Goal: Task Accomplishment & Management: Manage account settings

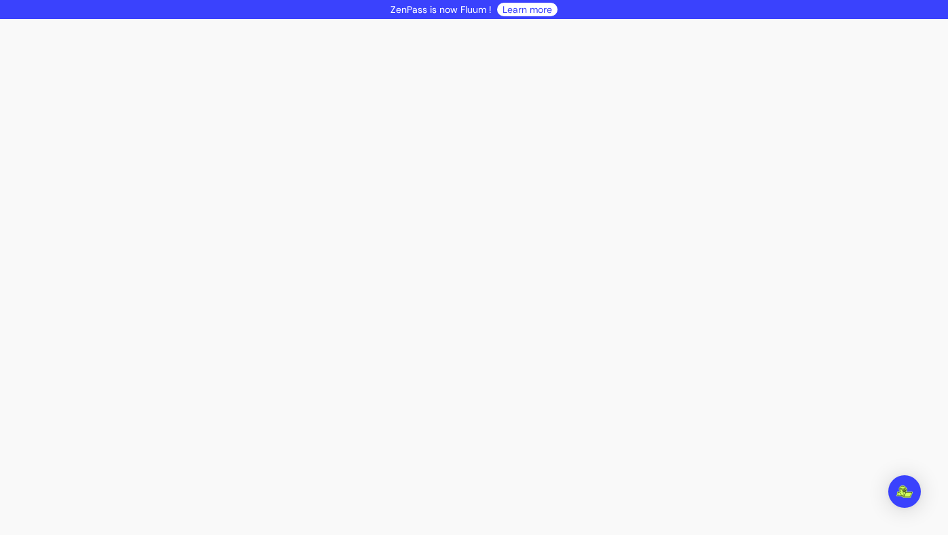
click at [330, 103] on div at bounding box center [474, 277] width 948 height 516
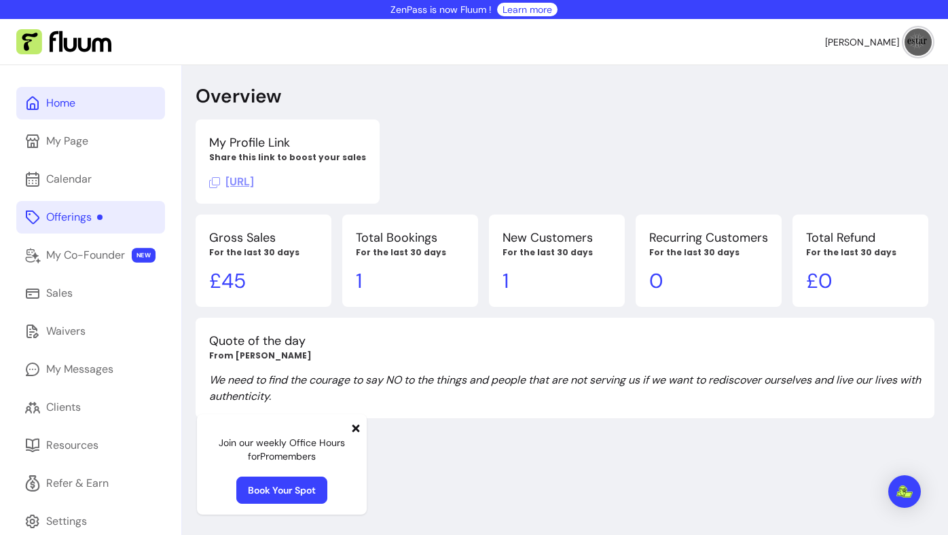
click at [126, 211] on link "Offerings" at bounding box center [90, 217] width 149 height 33
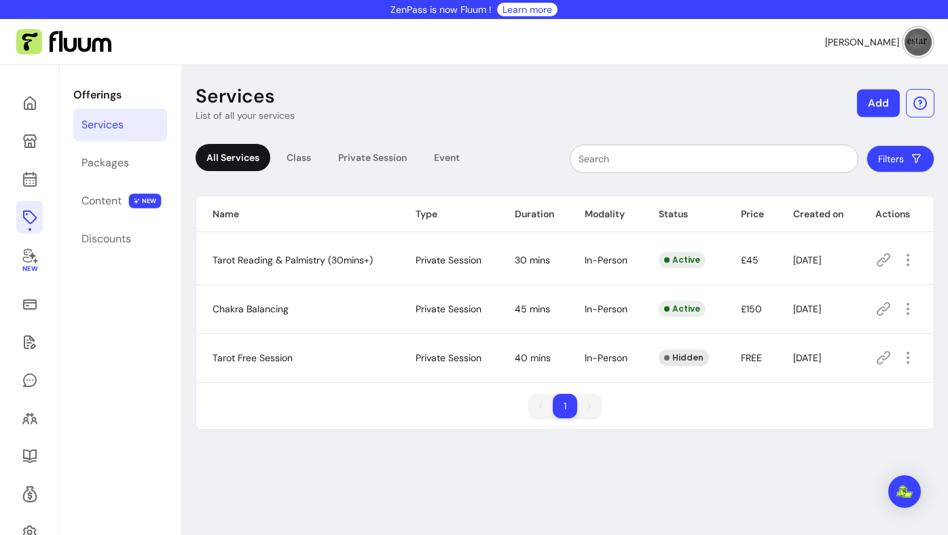
click at [883, 99] on button "Add" at bounding box center [878, 104] width 43 height 28
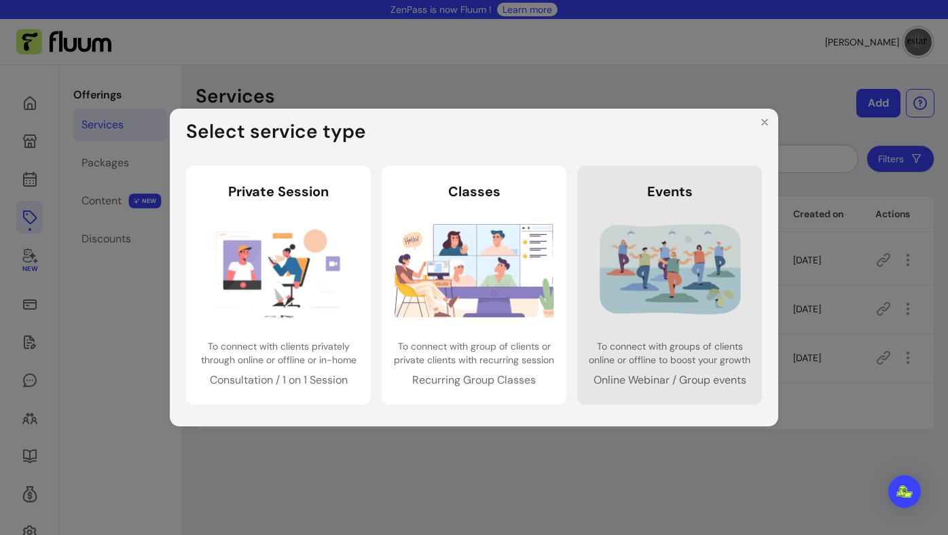
click at [671, 181] on link "Events Events To connect with groups of clients online or offline to boost your…" at bounding box center [669, 285] width 185 height 239
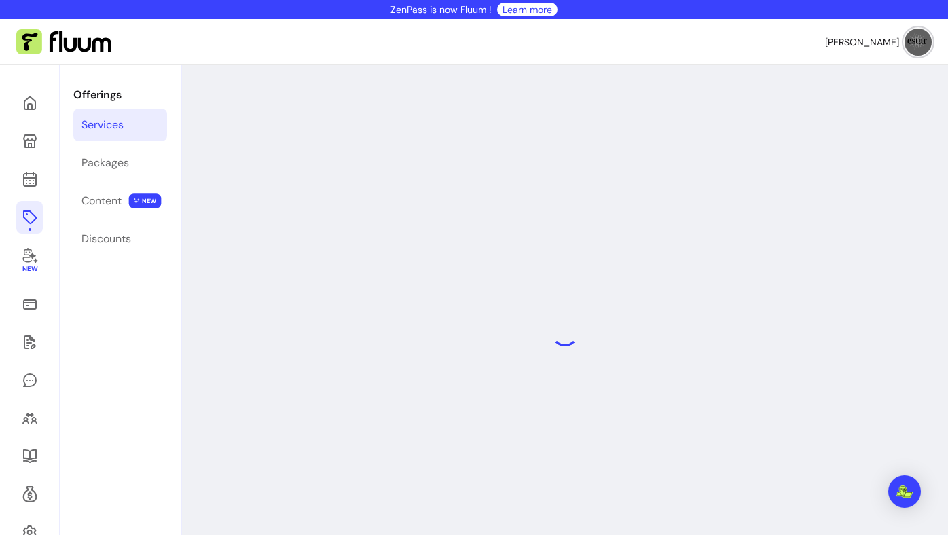
select select "***"
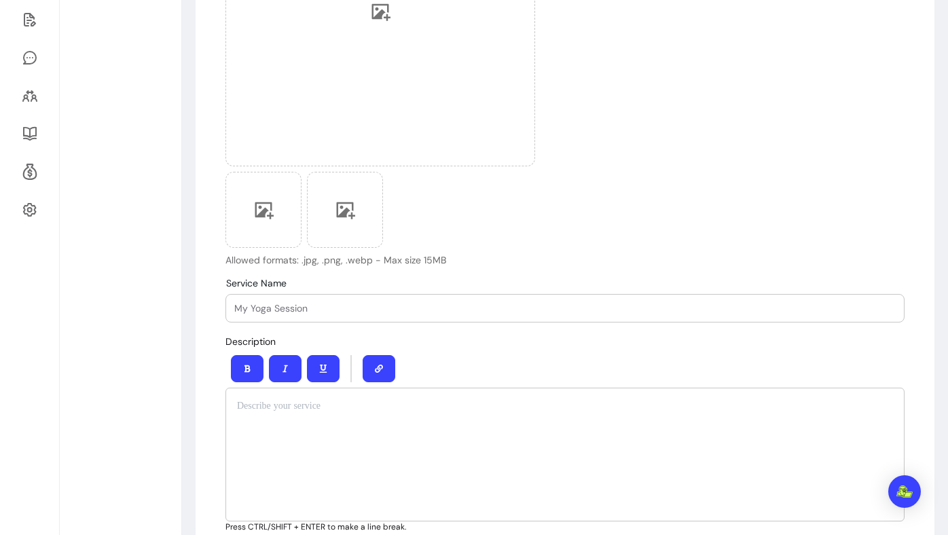
click at [350, 416] on div at bounding box center [565, 455] width 679 height 134
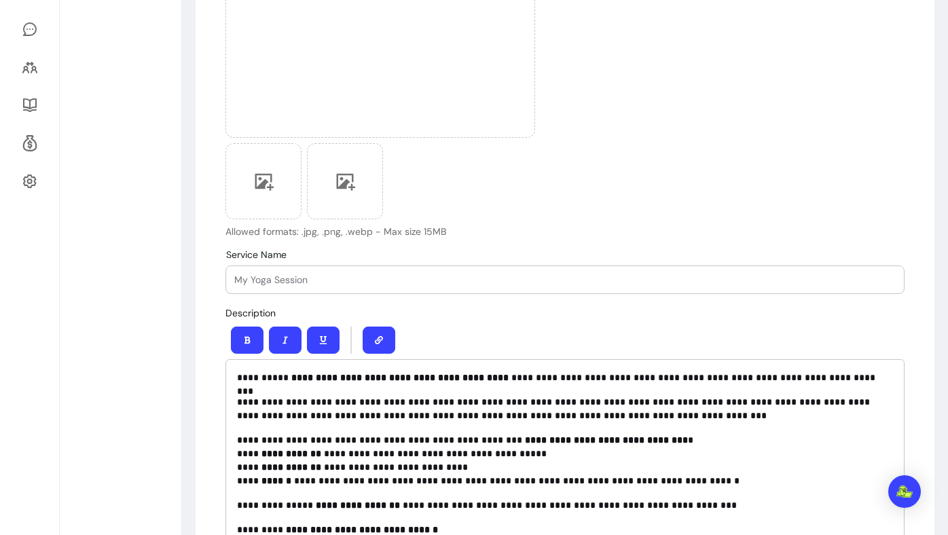
scroll to position [350, 0]
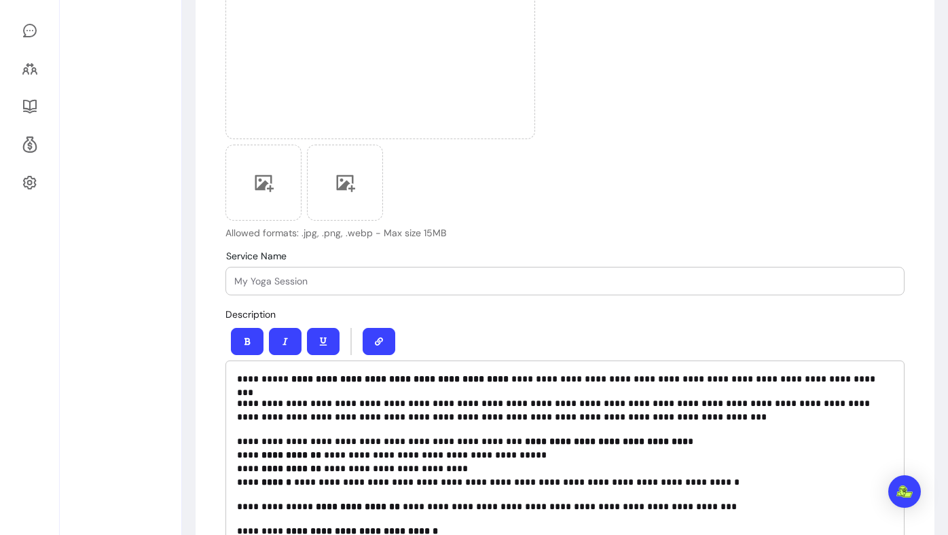
click at [352, 279] on input "Service Name" at bounding box center [565, 281] width 662 height 14
paste input "✨ Psychic Evening with Estar Well-being ✨"
type input "✨ Psychic Evening with Estar Well-being ✨"
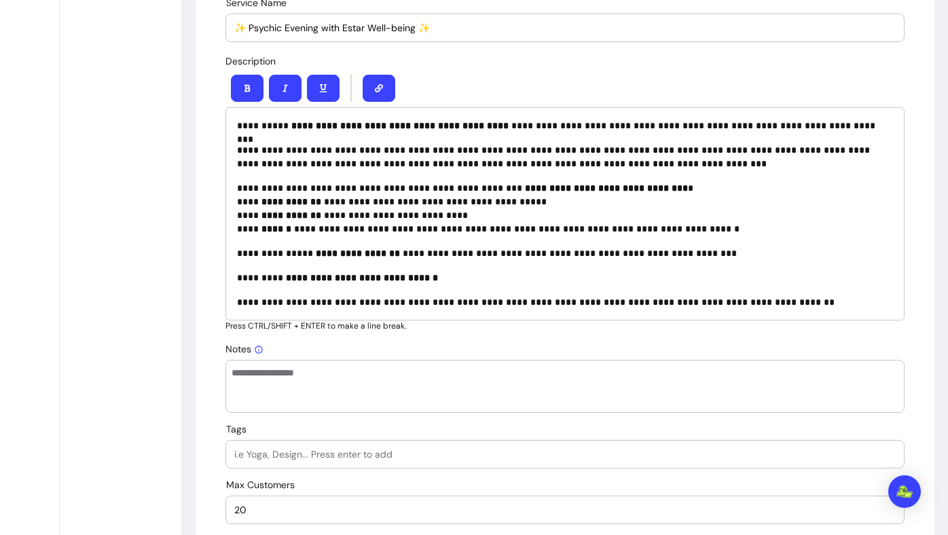
click at [507, 215] on p "**********" at bounding box center [565, 208] width 656 height 54
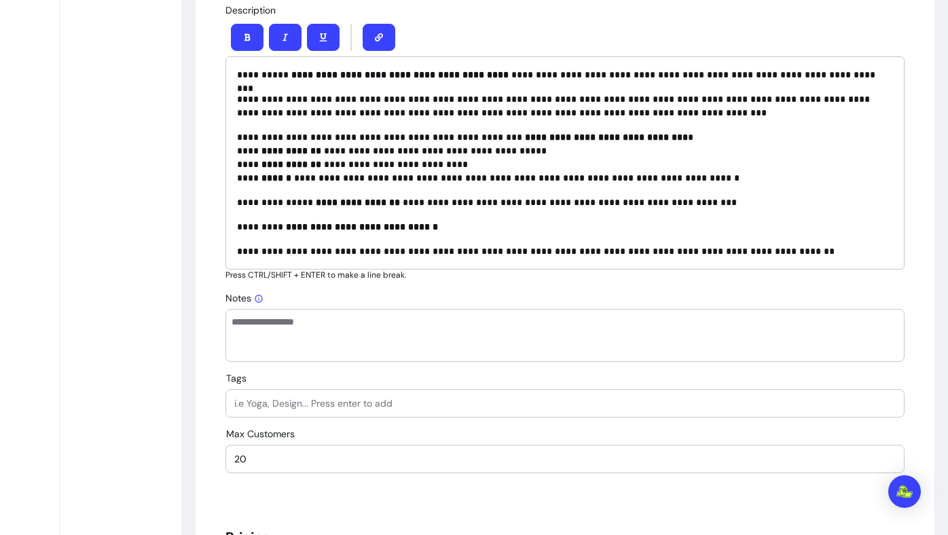
click at [482, 357] on div at bounding box center [565, 335] width 679 height 53
type textarea "**********"
click at [479, 402] on input "Tags" at bounding box center [565, 404] width 662 height 14
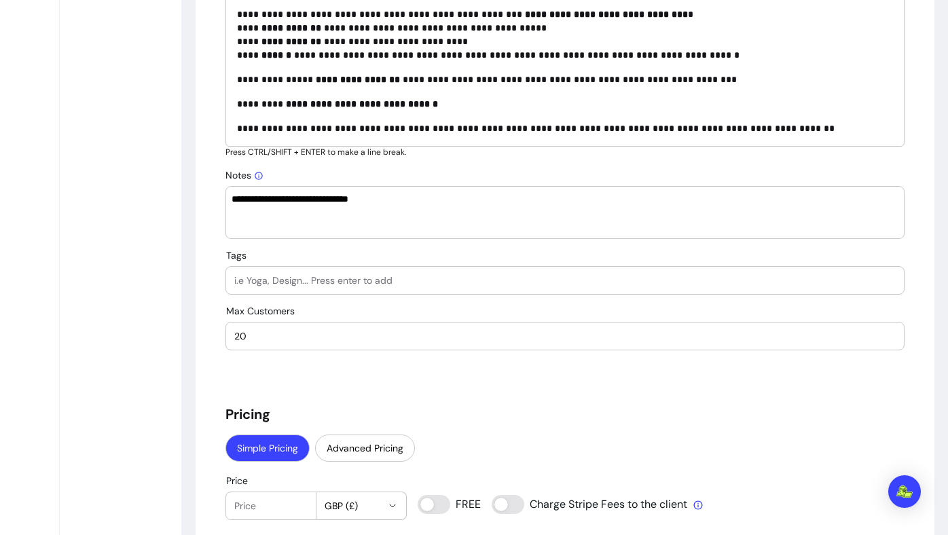
scroll to position [778, 0]
type input "m"
type input "Psychic"
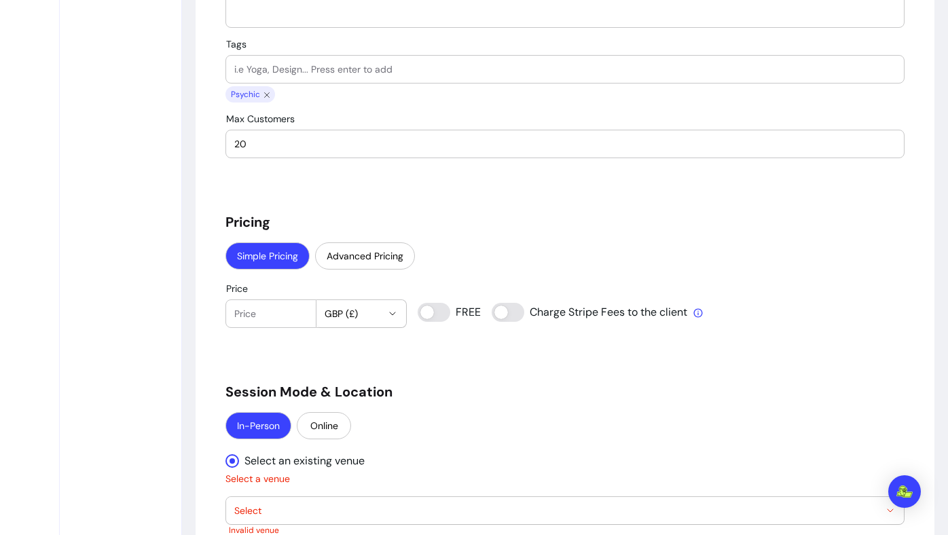
scroll to position [1007, 0]
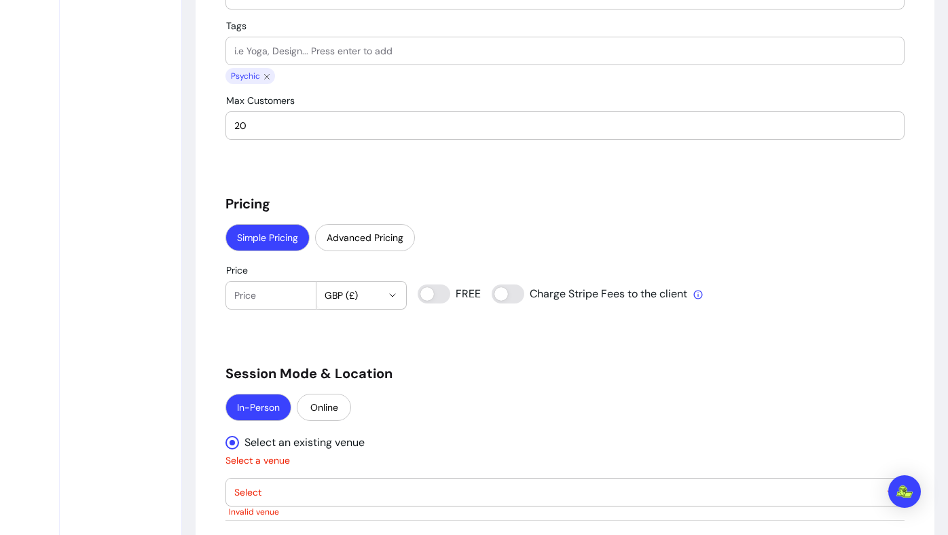
drag, startPoint x: 289, startPoint y: 132, endPoint x: 239, endPoint y: 116, distance: 52.2
click at [238, 115] on div "20" at bounding box center [565, 125] width 662 height 27
click at [239, 126] on input "20" at bounding box center [565, 126] width 662 height 14
type input "10"
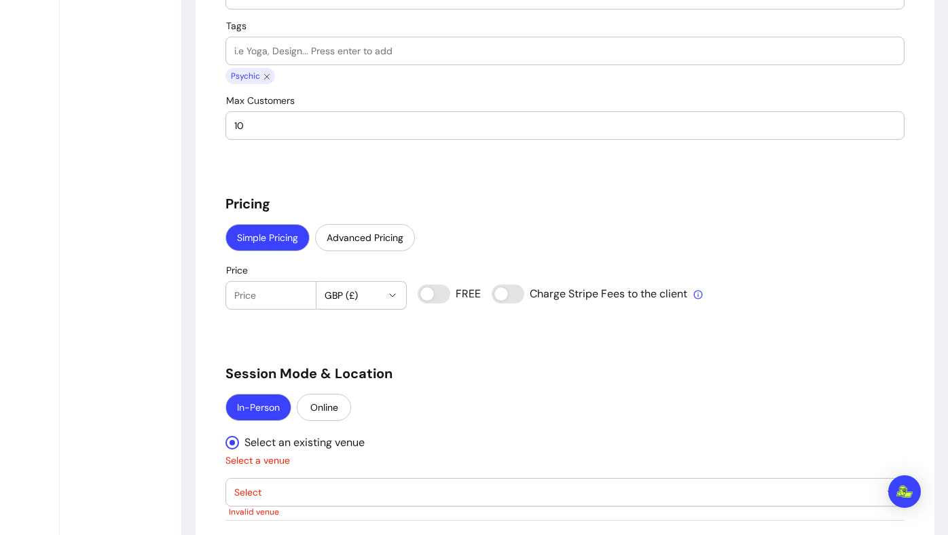
click at [254, 147] on div "**********" at bounding box center [565, 226] width 679 height 2194
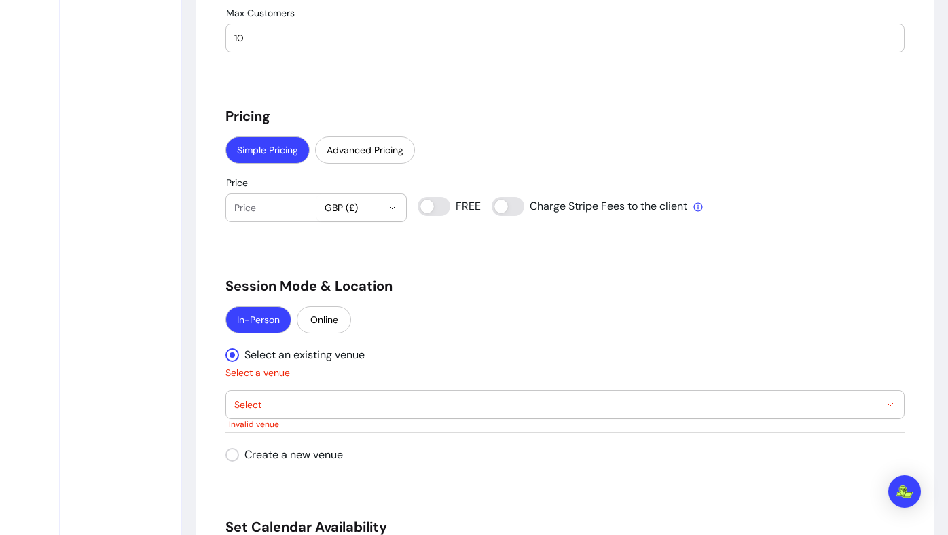
click at [289, 208] on input "Price" at bounding box center [270, 208] width 73 height 14
type input "60"
click at [458, 267] on div "**********" at bounding box center [565, 138] width 679 height 2194
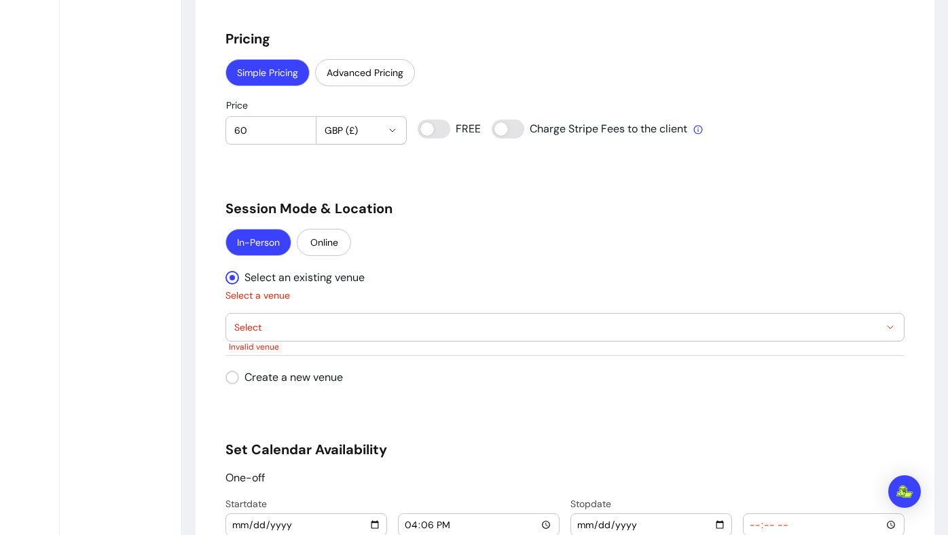
scroll to position [1213, 0]
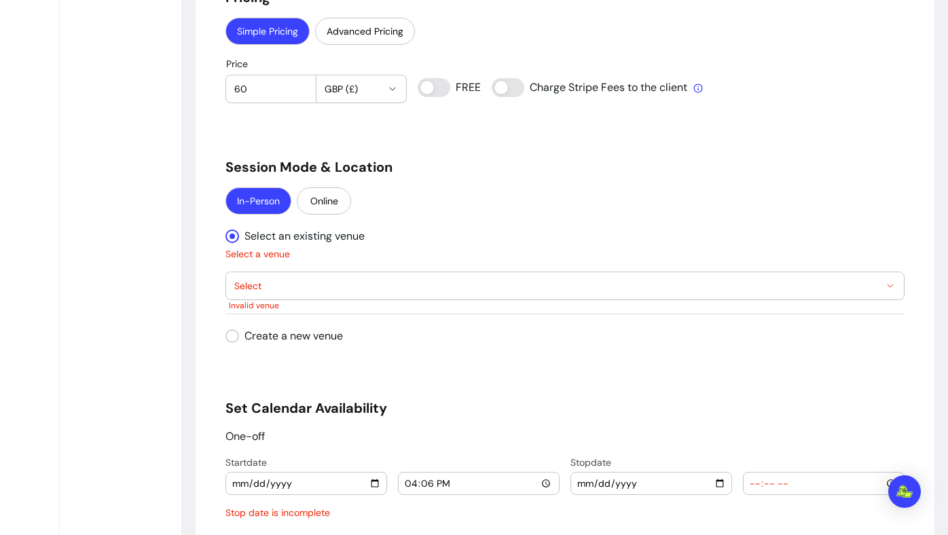
click at [320, 287] on span "Select" at bounding box center [556, 286] width 645 height 14
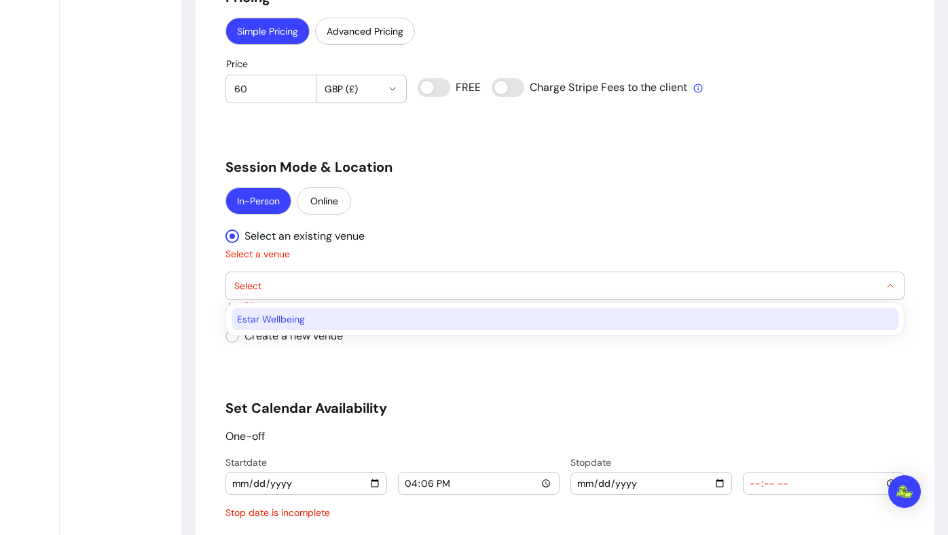
click at [320, 323] on span "Estar Wellbeing" at bounding box center [558, 319] width 643 height 14
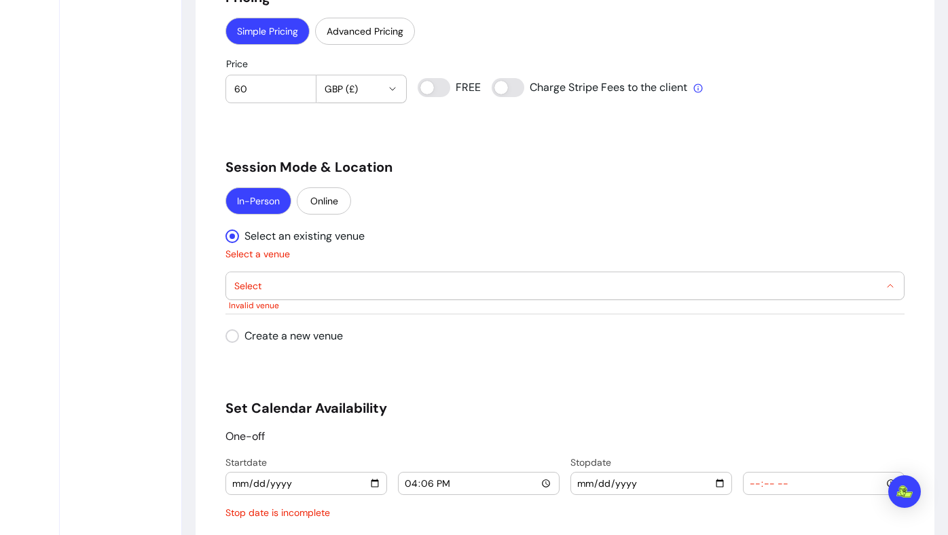
select select "**********"
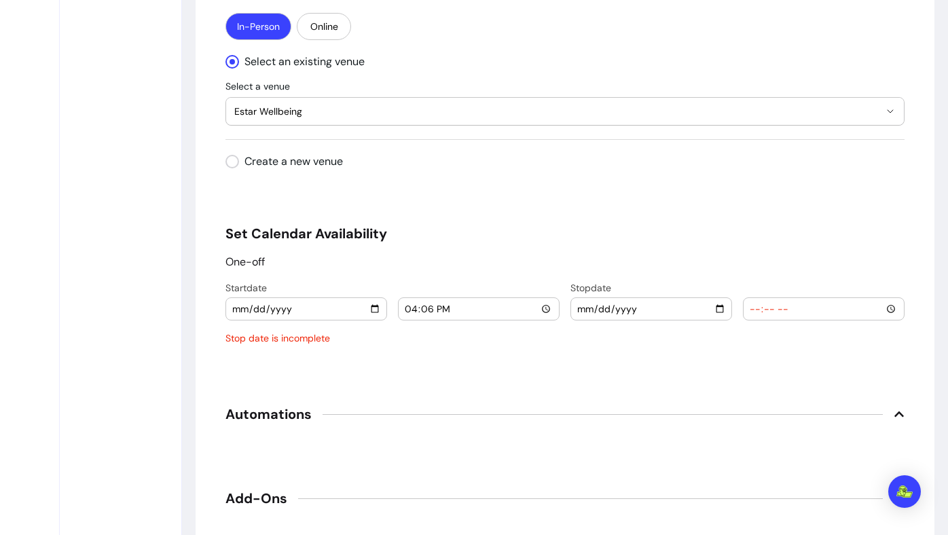
scroll to position [1410, 0]
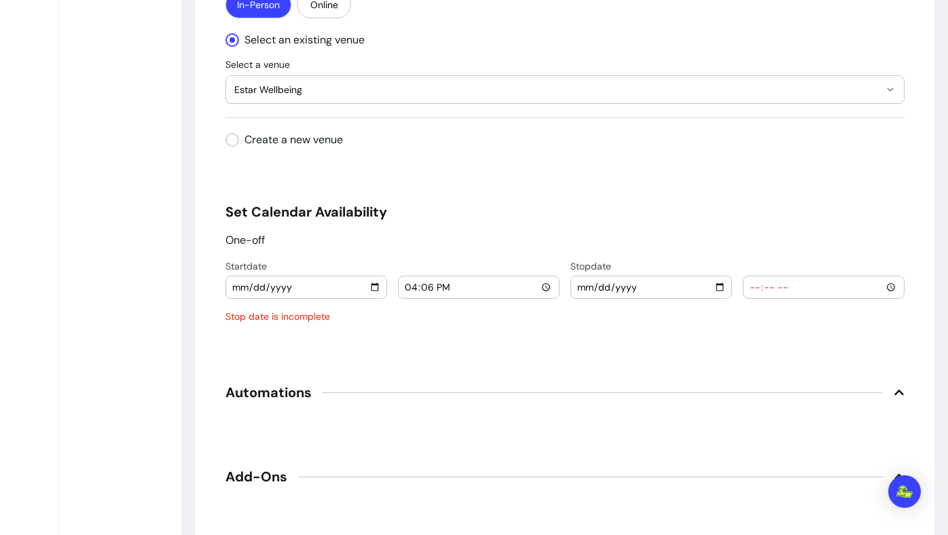
click at [372, 292] on input "[DATE]" at bounding box center [306, 287] width 149 height 15
click at [414, 216] on h5 "Set Calendar Availability" at bounding box center [565, 211] width 679 height 19
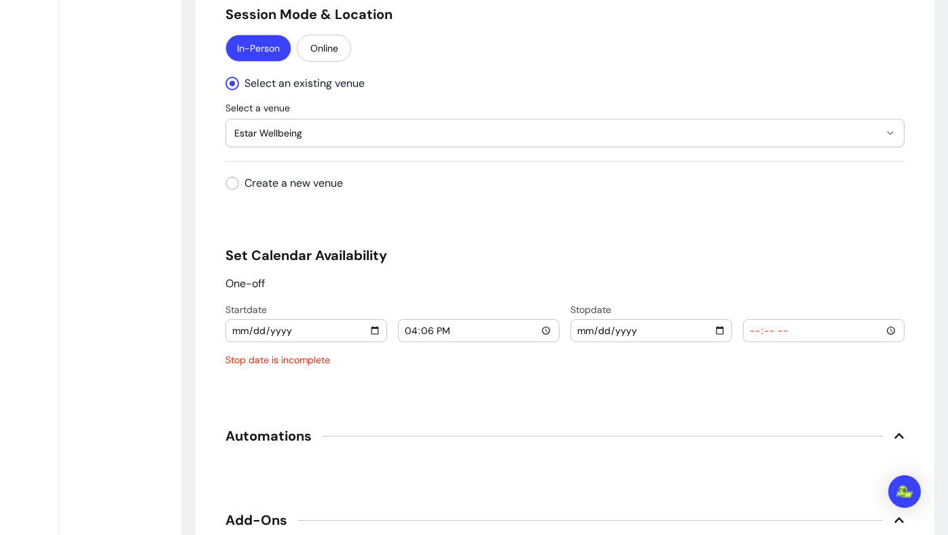
scroll to position [1395, 0]
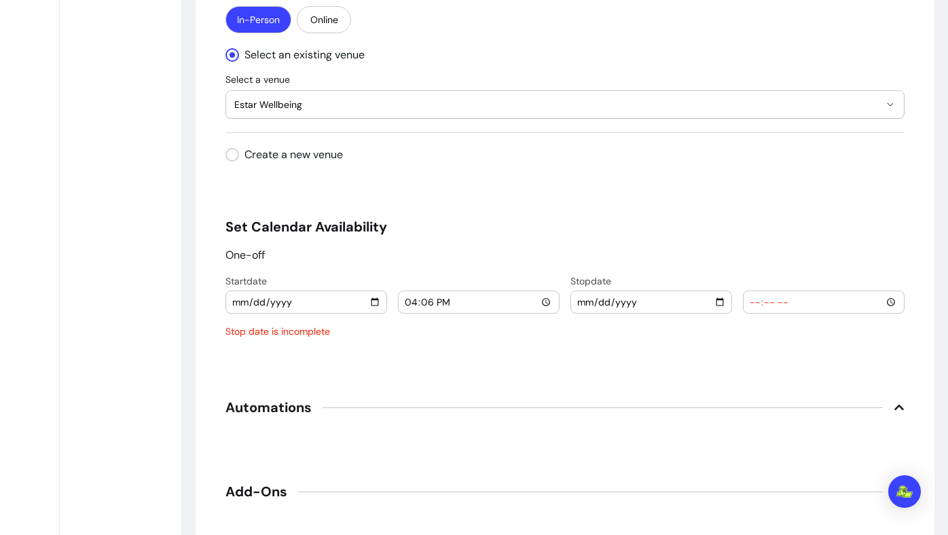
click at [371, 300] on input "[DATE]" at bounding box center [306, 302] width 149 height 15
type input "[DATE]"
click at [412, 301] on input "16:06" at bounding box center [478, 302] width 149 height 15
type input "19:00"
click at [584, 301] on input "date" at bounding box center [651, 302] width 149 height 15
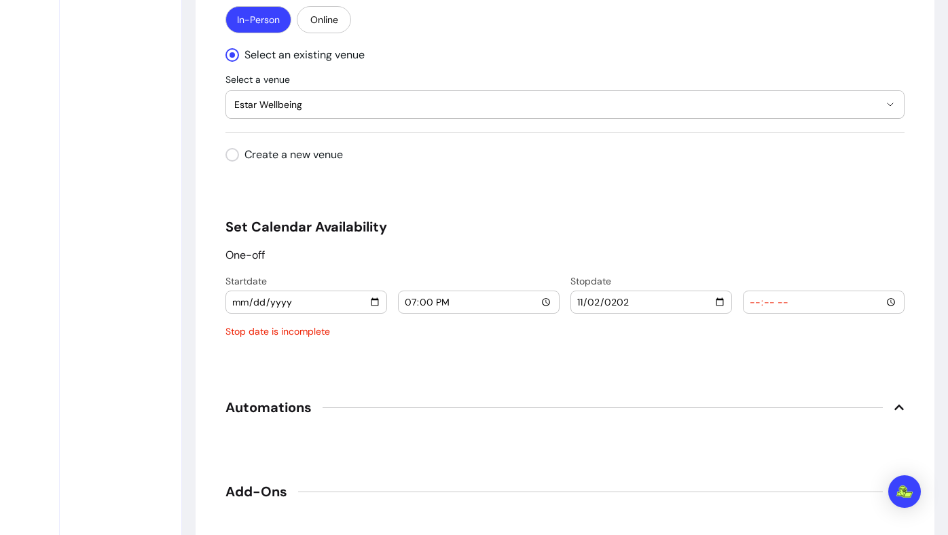
type input "[DATE]"
click at [755, 303] on input "time" at bounding box center [823, 302] width 149 height 15
type input "23:00"
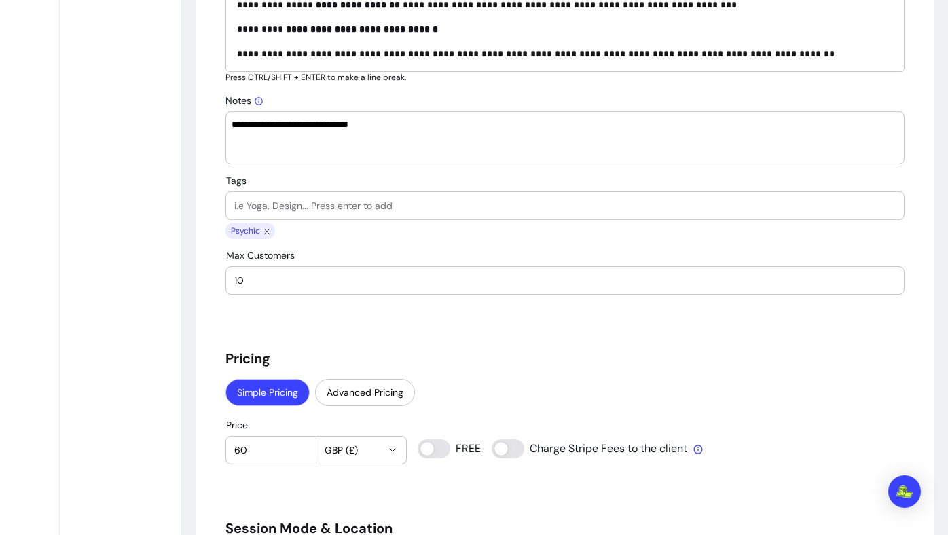
scroll to position [776, 0]
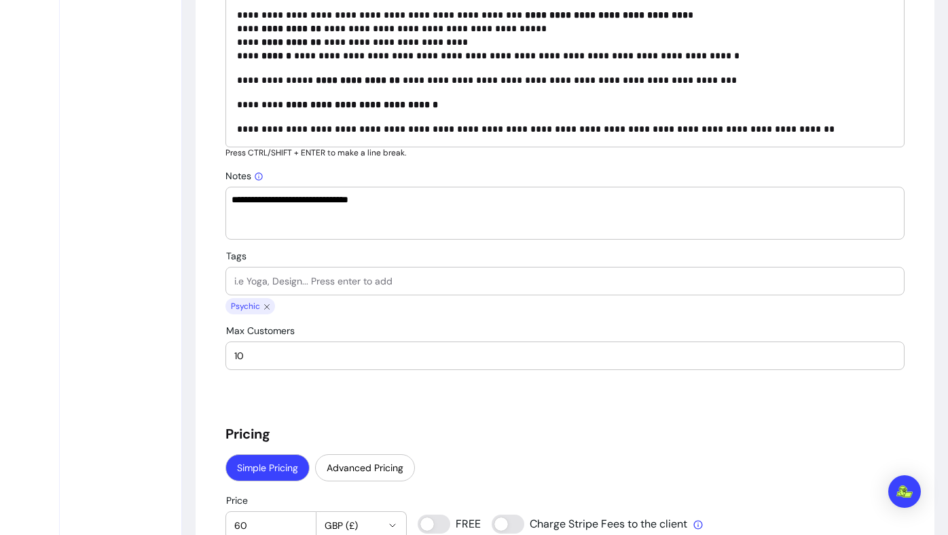
click at [572, 223] on textarea "**********" at bounding box center [565, 213] width 667 height 41
drag, startPoint x: 416, startPoint y: 200, endPoint x: 386, endPoint y: 198, distance: 30.7
click at [386, 198] on textarea "**********" at bounding box center [565, 213] width 667 height 41
click at [388, 198] on textarea "**********" at bounding box center [565, 213] width 667 height 41
drag, startPoint x: 389, startPoint y: 199, endPoint x: 414, endPoint y: 200, distance: 25.8
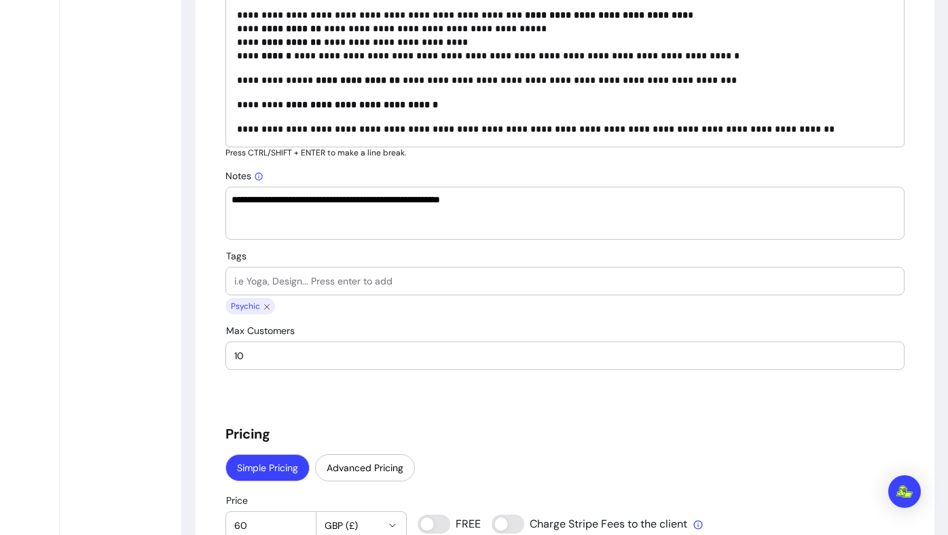
click at [414, 200] on textarea "**********" at bounding box center [565, 213] width 667 height 41
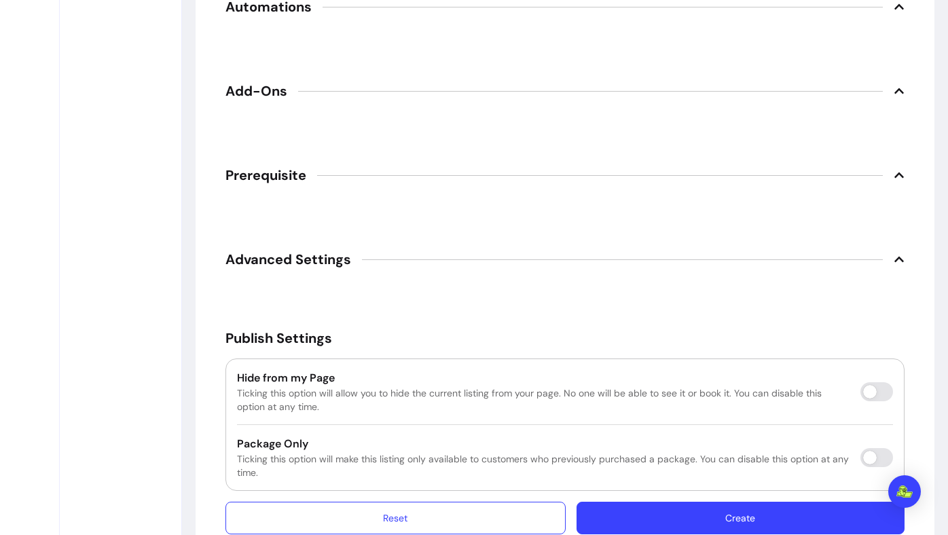
scroll to position [1806, 0]
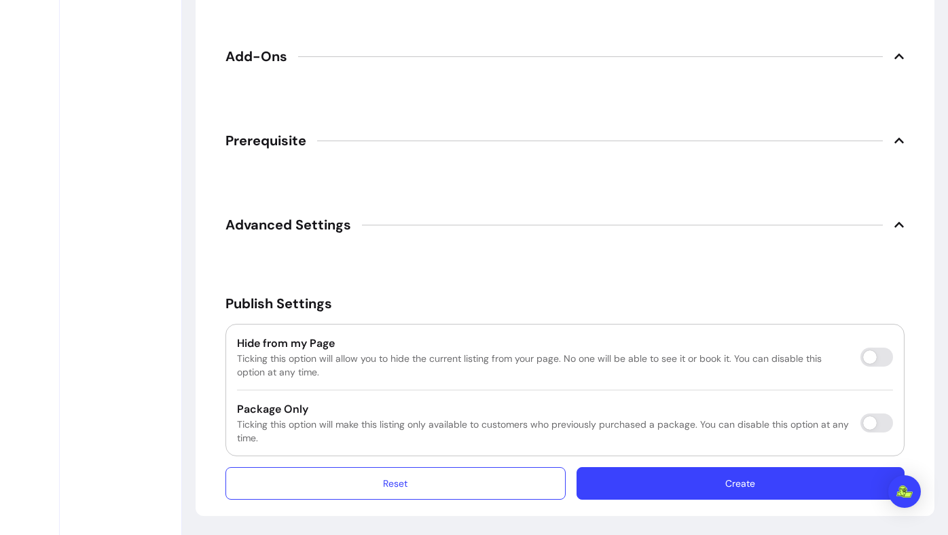
type textarea "**********"
click at [495, 139] on span "Prerequisite" at bounding box center [565, 141] width 679 height 30
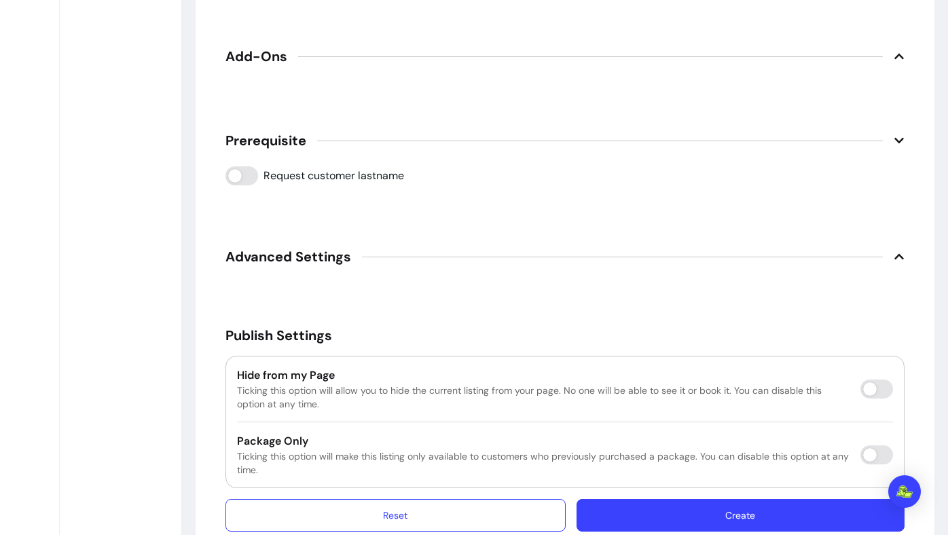
click at [495, 139] on span "Prerequisite" at bounding box center [565, 141] width 679 height 30
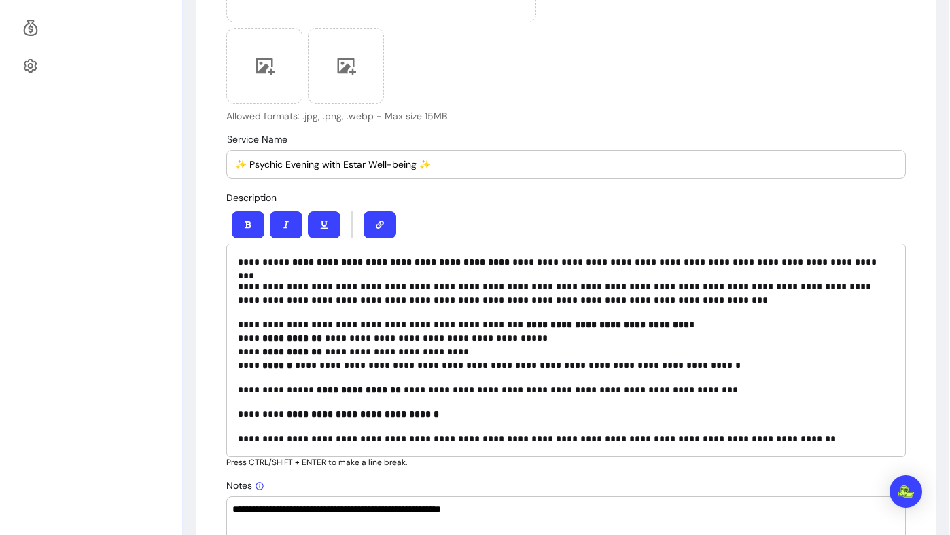
scroll to position [0, 0]
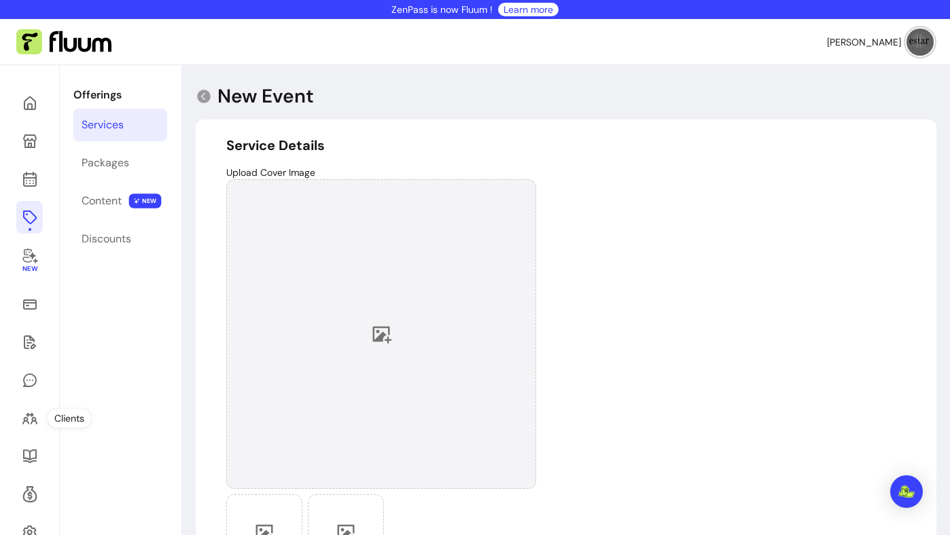
click at [323, 314] on div at bounding box center [381, 334] width 310 height 310
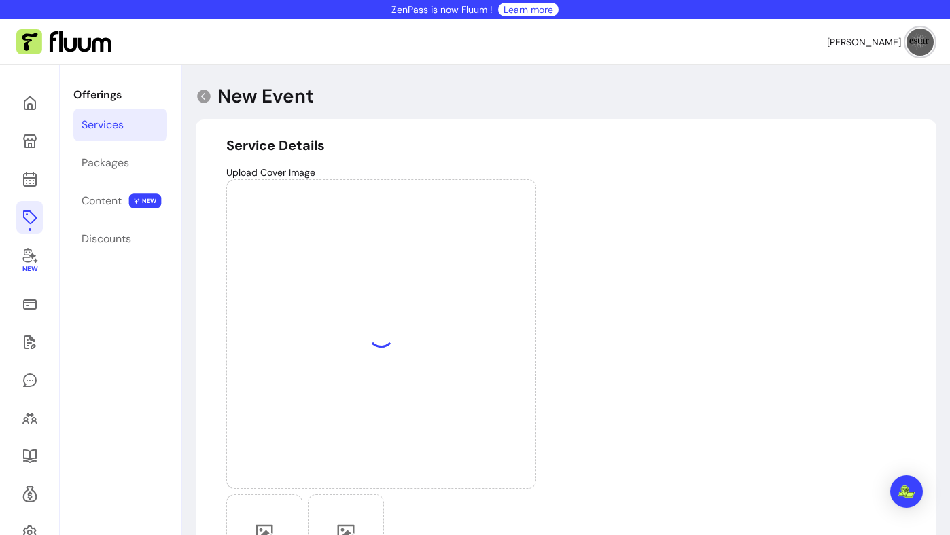
click at [694, 386] on div "Upload Cover Image Allowed formats: .jpg, .png, .webp - Max size 15MB" at bounding box center [565, 378] width 679 height 424
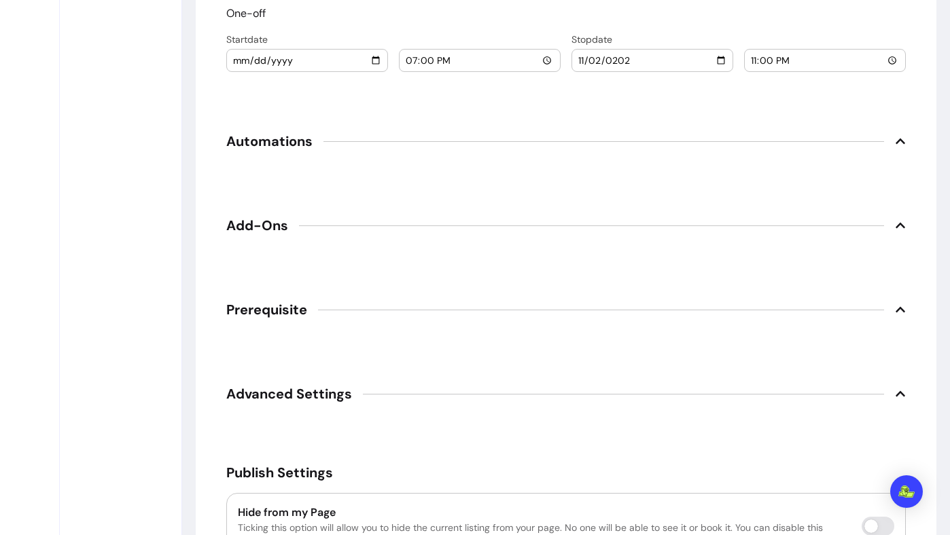
scroll to position [1806, 0]
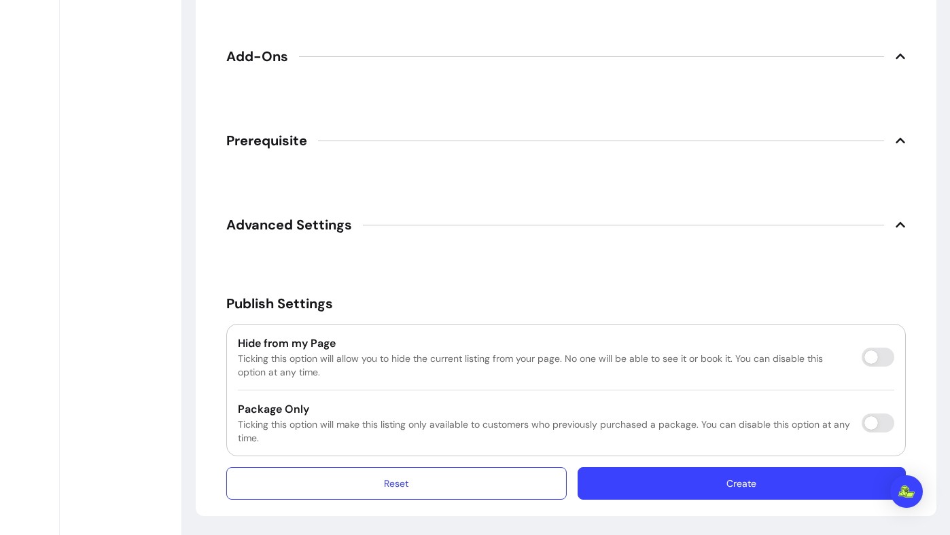
click at [806, 475] on button "Create" at bounding box center [741, 483] width 328 height 33
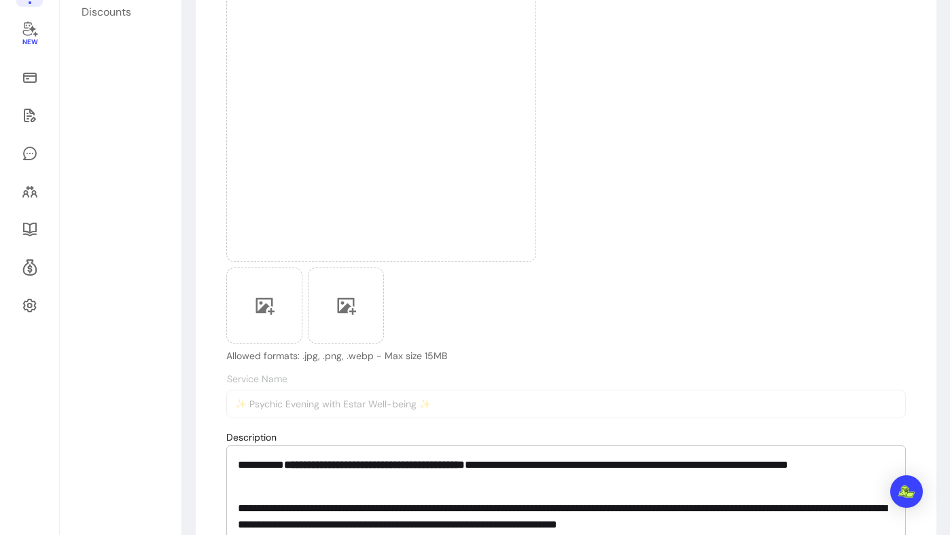
scroll to position [0, 0]
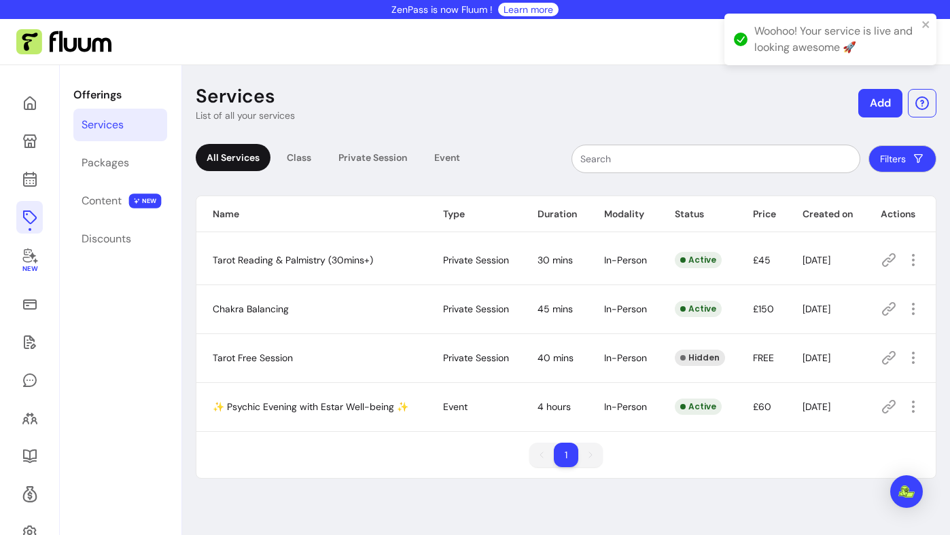
click at [889, 253] on icon at bounding box center [888, 260] width 16 height 16
click at [488, 129] on div "Services List of all your services Add All Services Class Private Session Event…" at bounding box center [566, 332] width 768 height 535
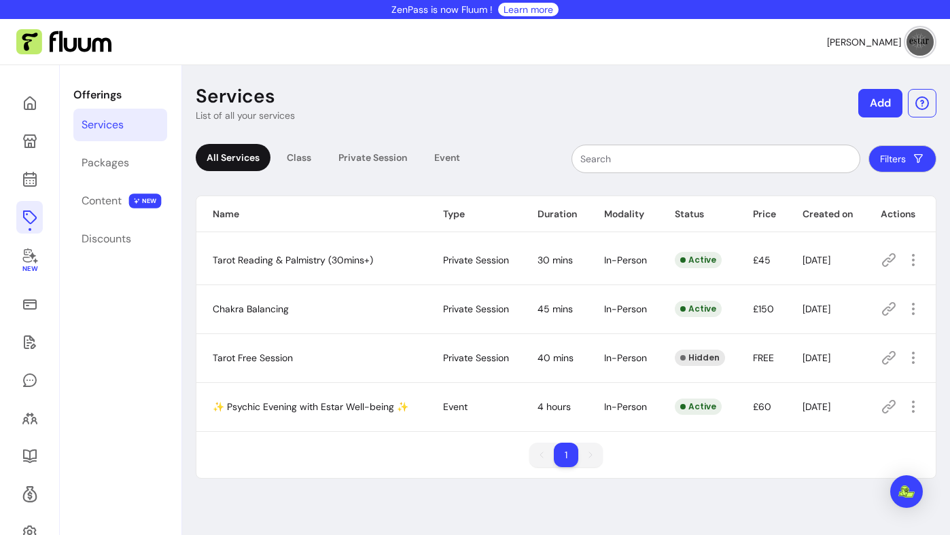
click at [885, 257] on icon at bounding box center [888, 260] width 16 height 16
click at [891, 410] on icon at bounding box center [888, 407] width 16 height 16
click at [908, 404] on icon "button" at bounding box center [914, 407] width 16 height 16
click at [862, 291] on li "Amend" at bounding box center [856, 283] width 125 height 22
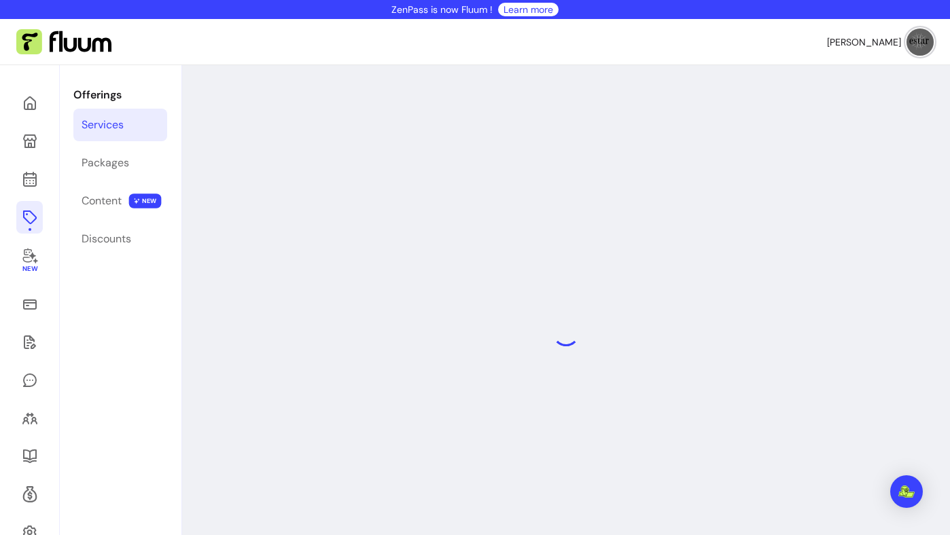
select select "***"
select select "**********"
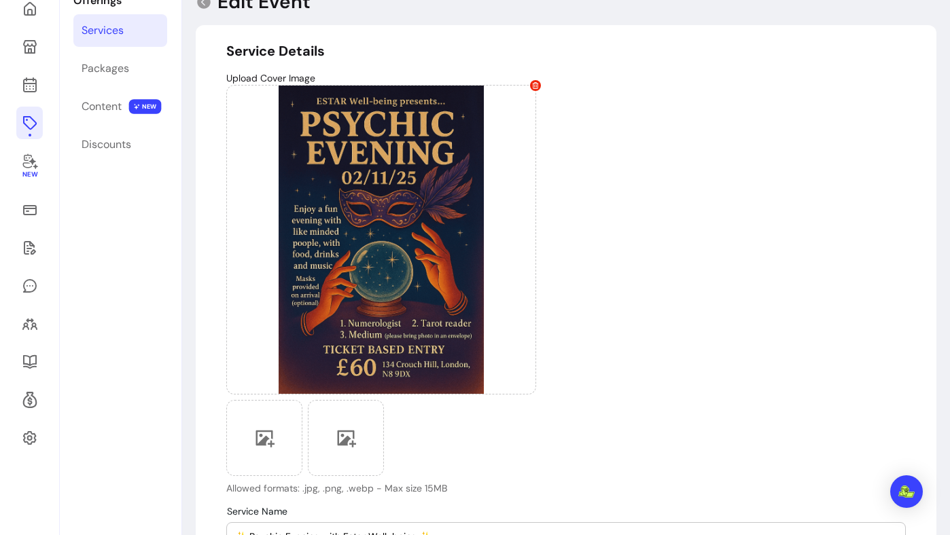
scroll to position [52, 0]
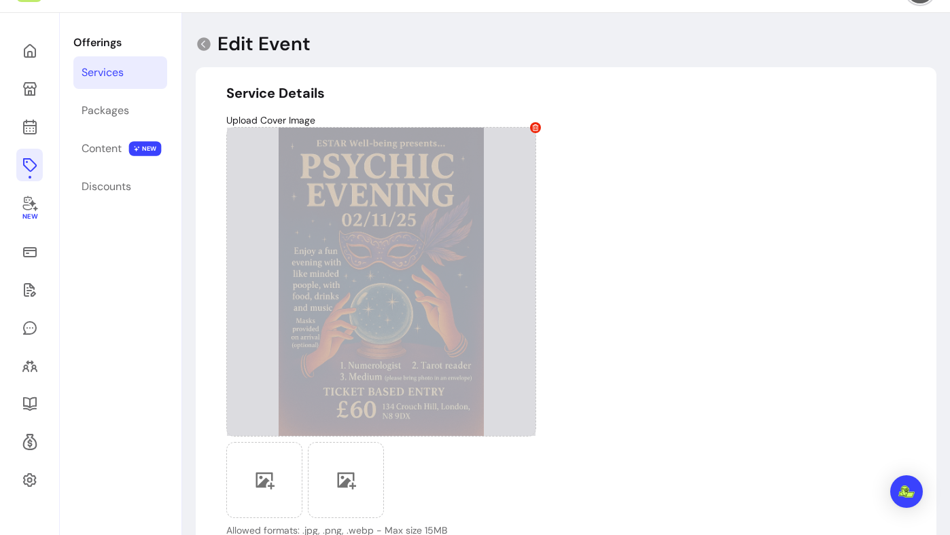
click at [533, 127] on icon at bounding box center [535, 127] width 7 height 7
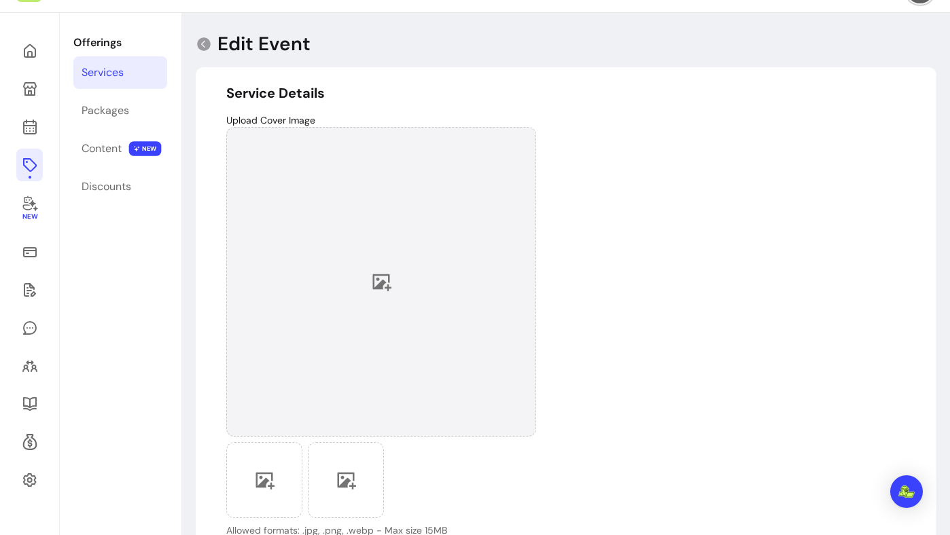
click at [383, 269] on div at bounding box center [381, 282] width 310 height 310
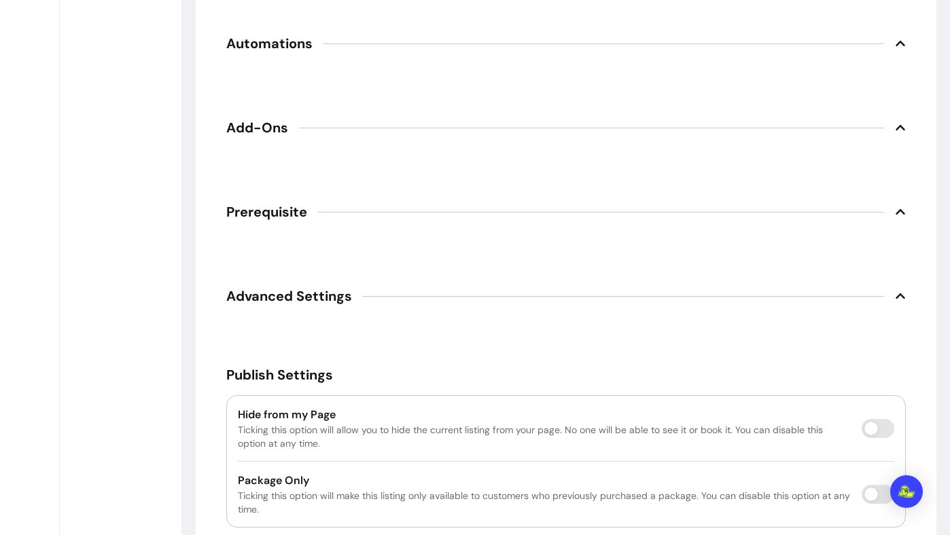
scroll to position [1806, 0]
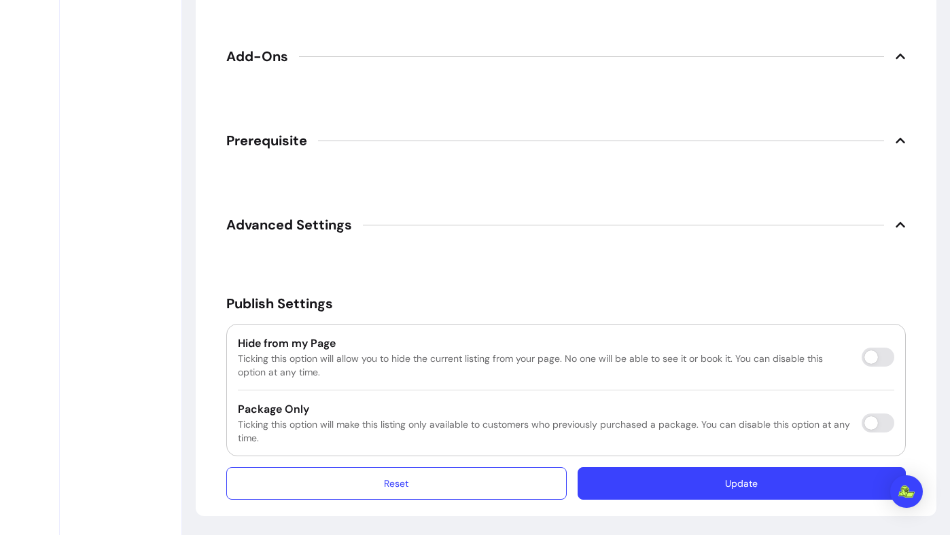
click at [729, 493] on button "Update" at bounding box center [741, 483] width 328 height 33
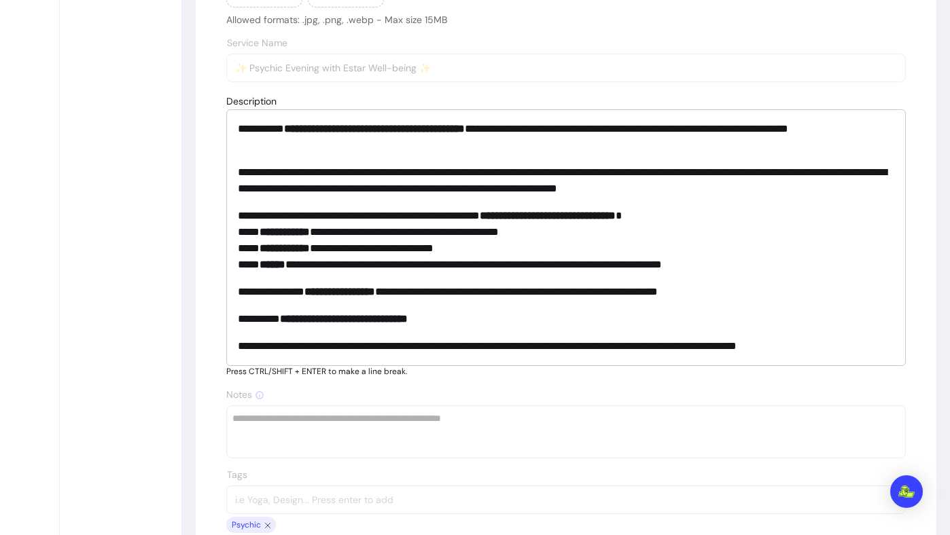
scroll to position [0, 0]
